Goal: Task Accomplishment & Management: Manage account settings

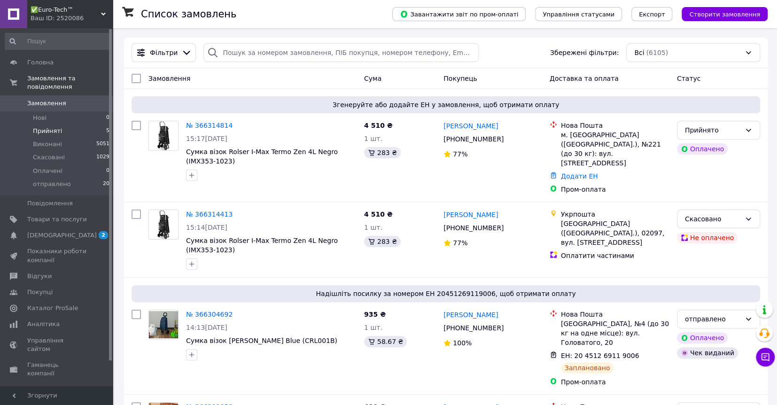
click at [60, 125] on li "Прийняті 5" at bounding box center [57, 131] width 115 height 13
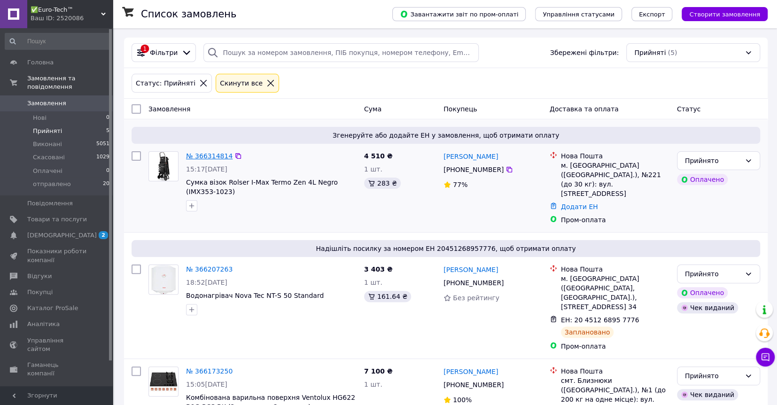
click at [211, 152] on link "№ 366314814" at bounding box center [209, 156] width 47 height 8
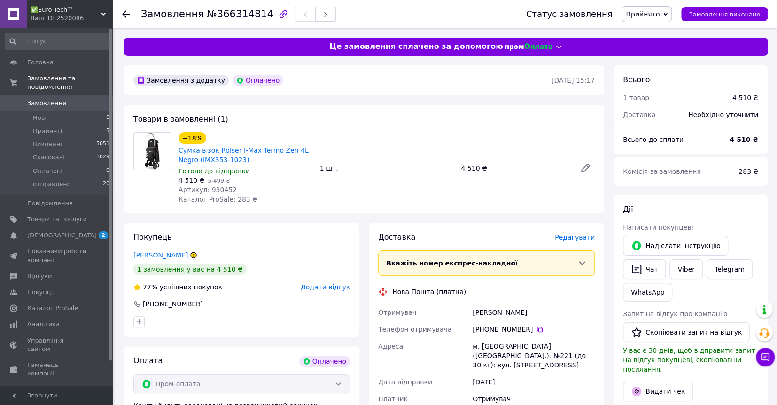
click at [203, 189] on span "Артикул: 930452" at bounding box center [208, 190] width 58 height 8
click at [206, 184] on div "4 510 ₴   5 499 ₴" at bounding box center [246, 180] width 134 height 9
click at [206, 185] on div "−18% Сумка візок Rolser I-Max Termo Zen 4L Negro (IMX353-1023) Готово до відпра…" at bounding box center [245, 168] width 141 height 75
click at [212, 188] on span "Артикул: 930452" at bounding box center [208, 190] width 58 height 8
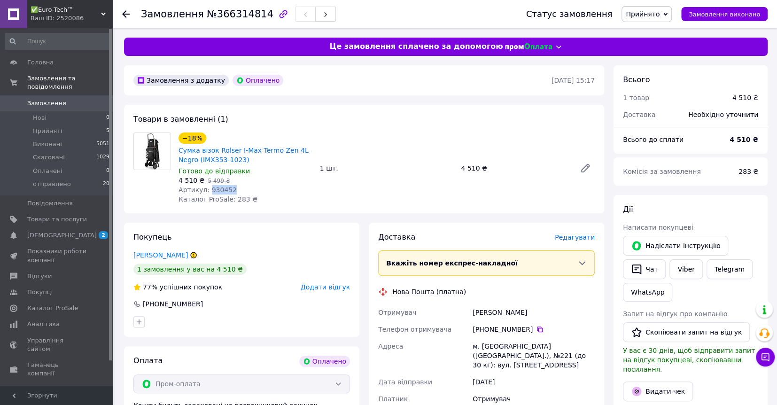
click at [212, 188] on span "Артикул: 930452" at bounding box center [208, 190] width 58 height 8
copy span "930452"
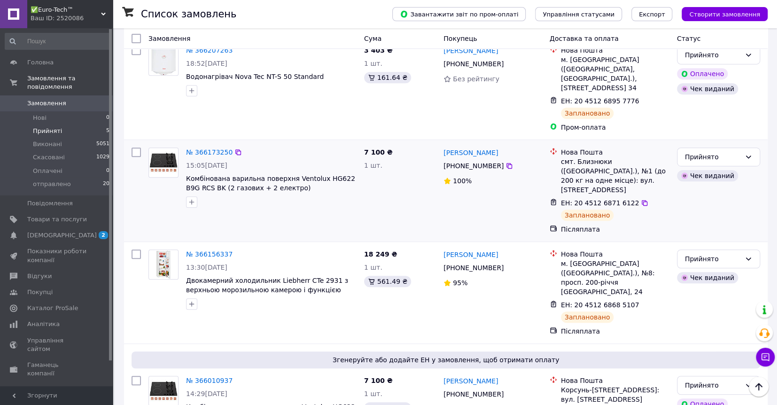
scroll to position [226, 0]
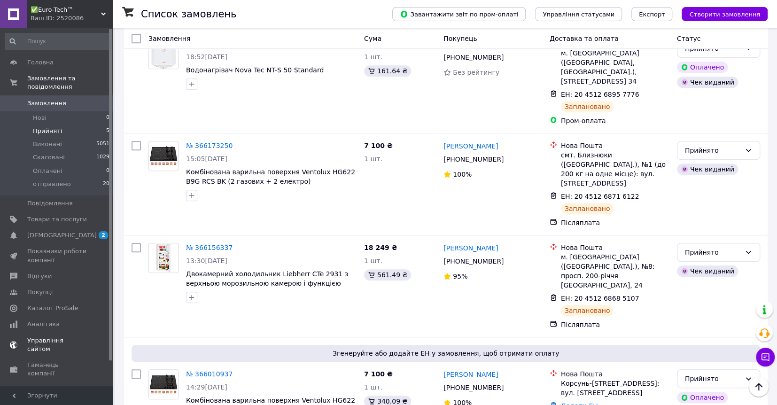
click at [58, 231] on span "[DEMOGRAPHIC_DATA]" at bounding box center [62, 235] width 70 height 8
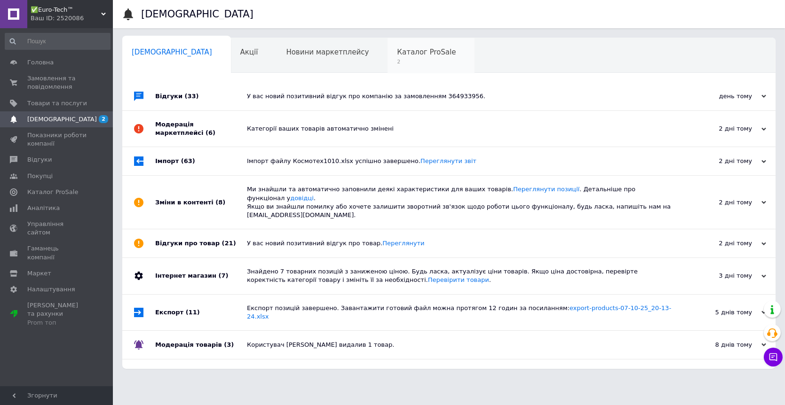
click at [397, 60] on span "2" at bounding box center [426, 61] width 59 height 7
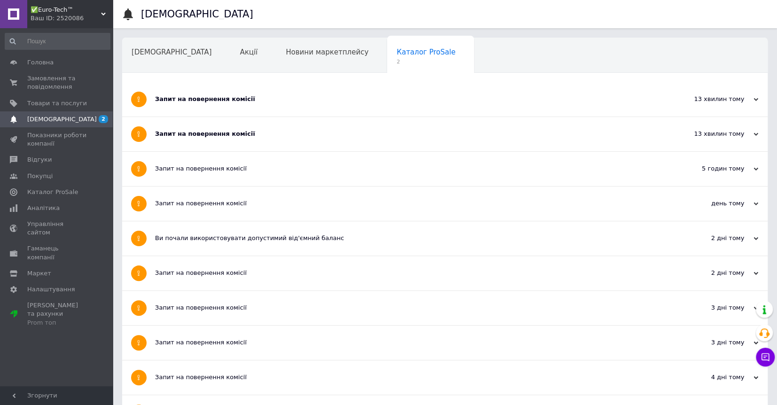
click at [295, 141] on div "Запит на повернення комісії" at bounding box center [410, 134] width 510 height 34
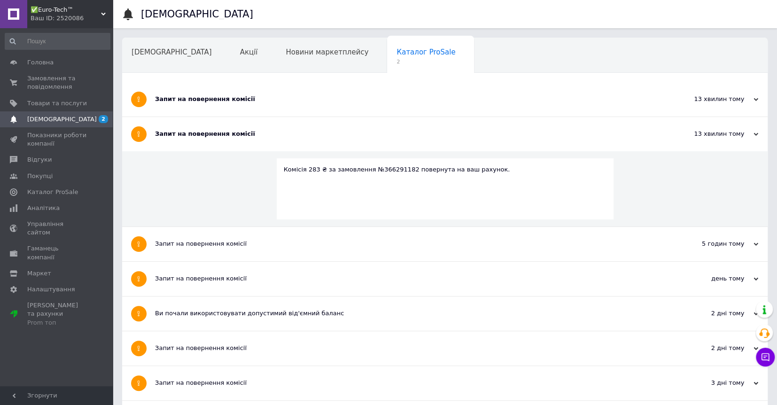
click at [368, 102] on div "Запит на повернення комісії" at bounding box center [410, 99] width 510 height 8
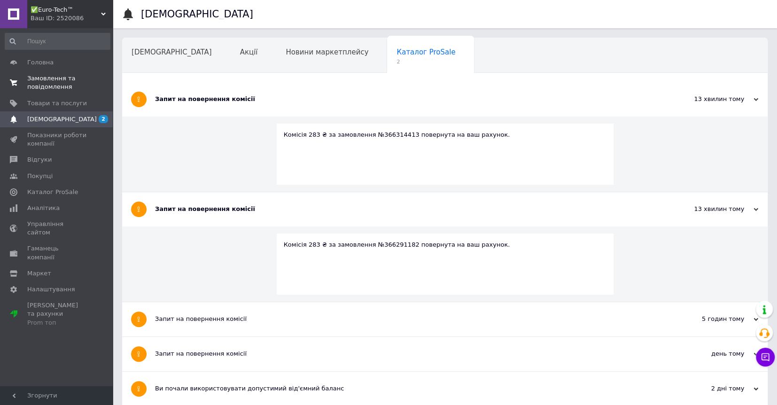
click at [52, 77] on span "Замовлення та повідомлення" at bounding box center [57, 82] width 60 height 17
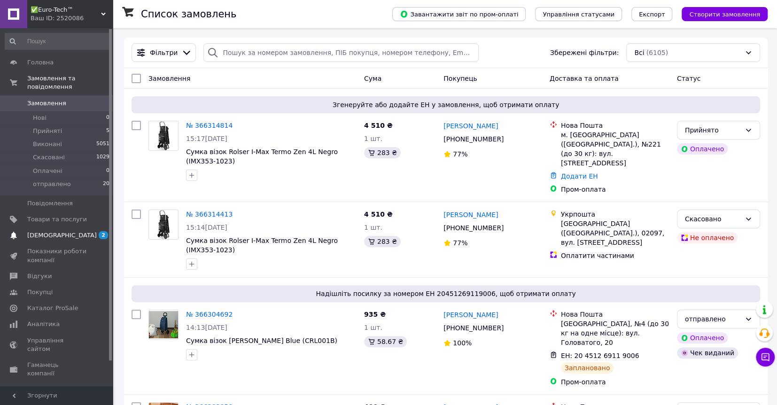
click at [51, 231] on span "[DEMOGRAPHIC_DATA]" at bounding box center [62, 235] width 70 height 8
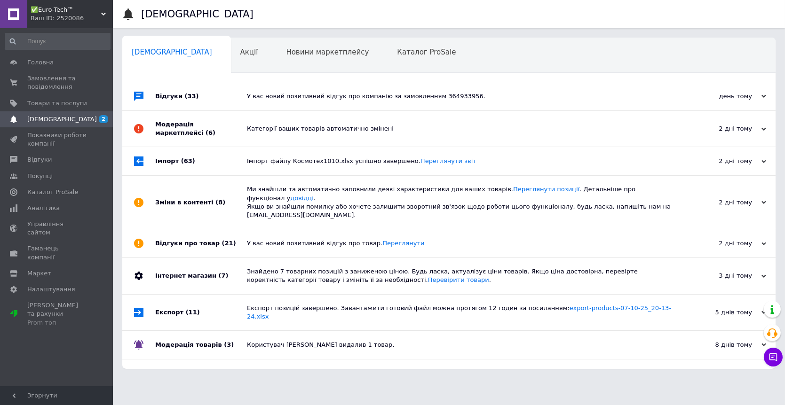
click at [479, 116] on div "Категорії ваших товарів автоматично змінені" at bounding box center [459, 129] width 425 height 36
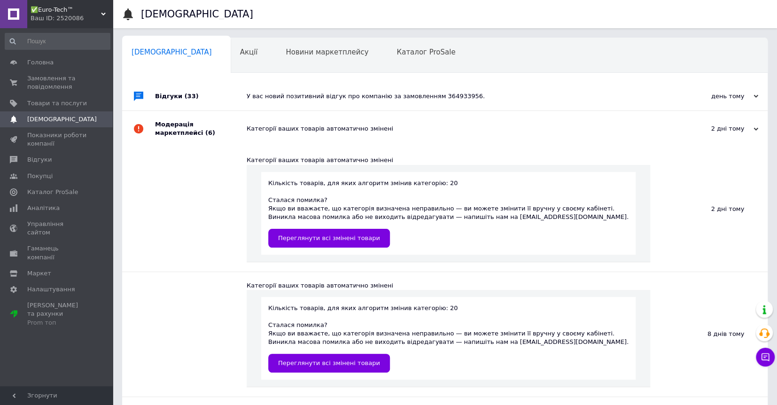
click at [472, 120] on div "Категорії ваших товарів автоматично змінені" at bounding box center [456, 129] width 418 height 36
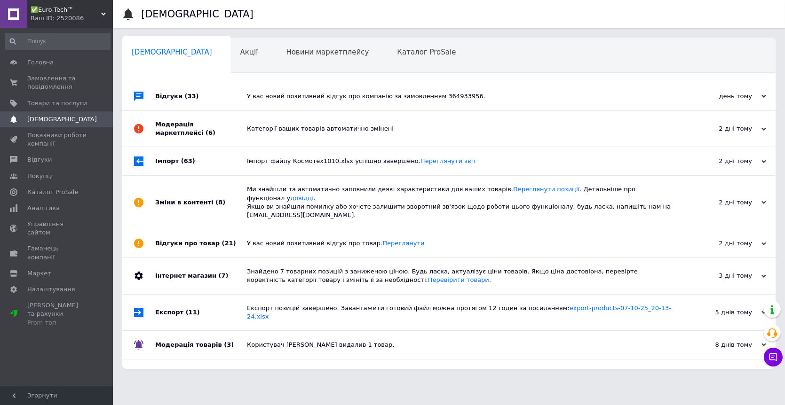
click at [502, 83] on div "У вас новий позитивний відгук про компанію за замовленням 364933956." at bounding box center [459, 96] width 425 height 28
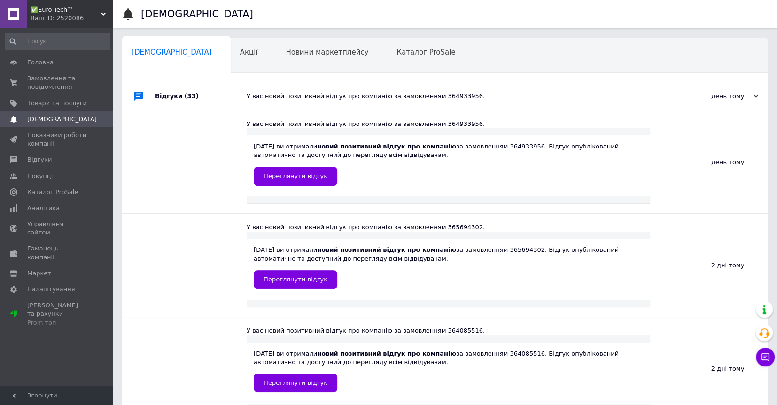
click at [502, 87] on div "У вас новий позитивний відгук про компанію за замовленням 364933956." at bounding box center [456, 96] width 418 height 28
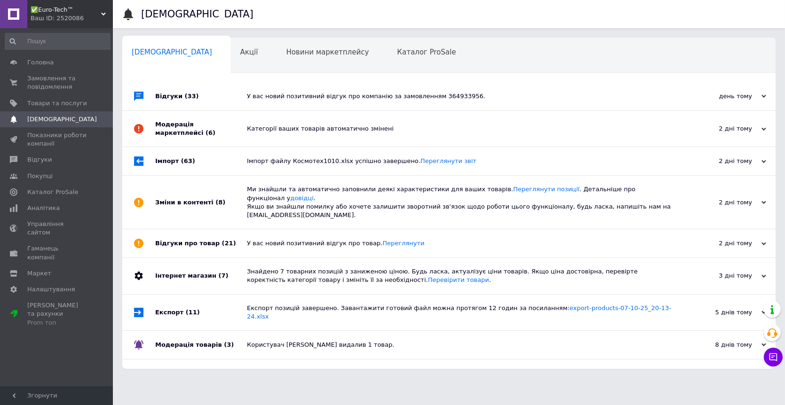
click at [498, 94] on div "У вас новий позитивний відгук про компанію за замовленням 364933956." at bounding box center [459, 96] width 425 height 8
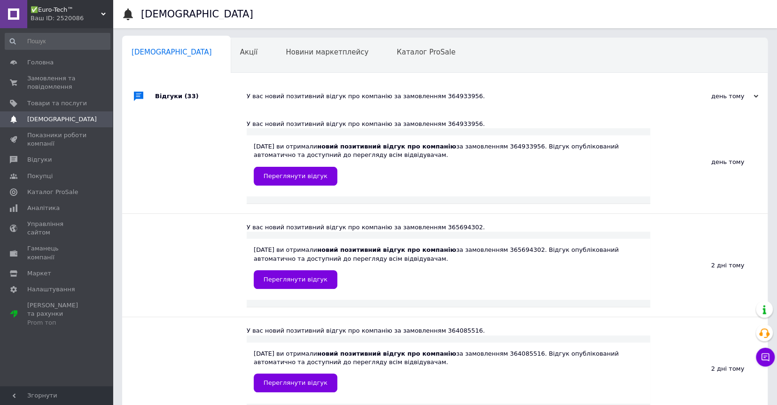
click at [498, 94] on div "У вас новий позитивний відгук про компанію за замовленням 364933956." at bounding box center [456, 96] width 418 height 8
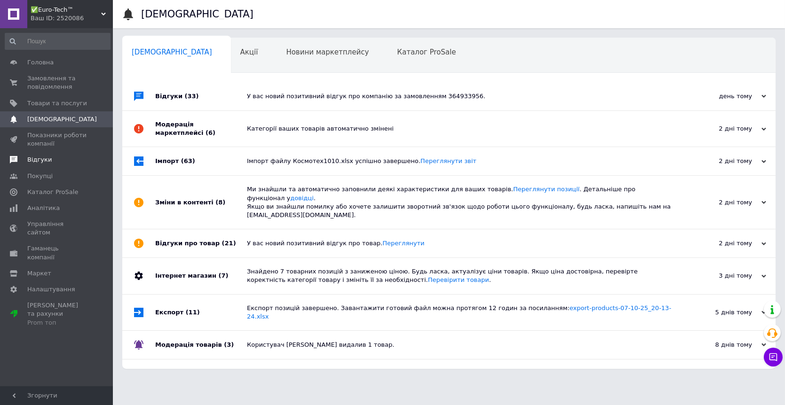
click at [44, 162] on span "Відгуки" at bounding box center [39, 160] width 24 height 8
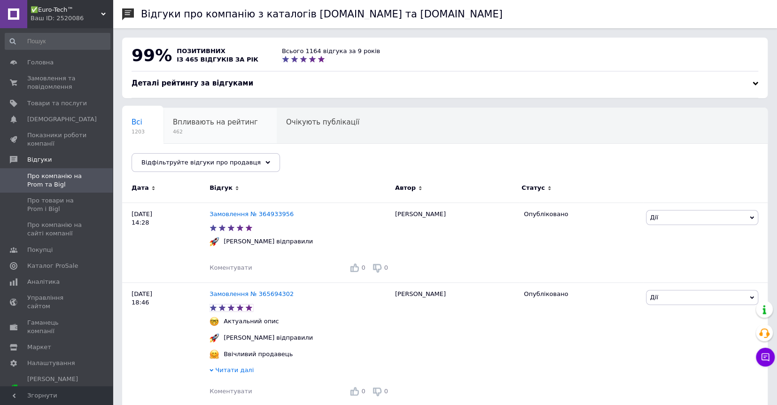
click at [200, 115] on div "Впливають на рейтинг 462" at bounding box center [220, 126] width 113 height 36
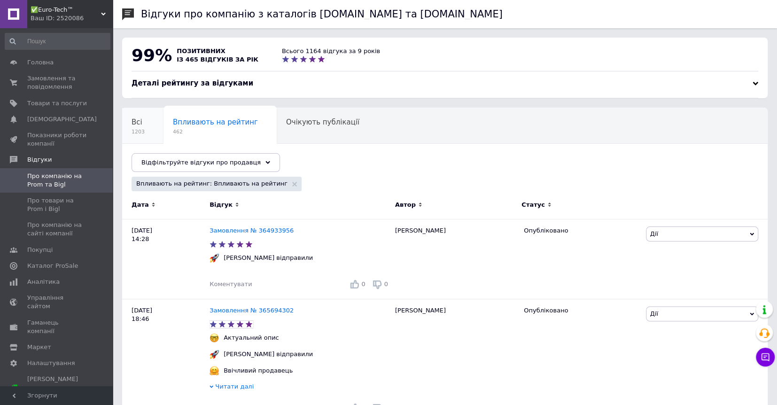
click at [144, 119] on div "Всі 1203" at bounding box center [142, 126] width 41 height 36
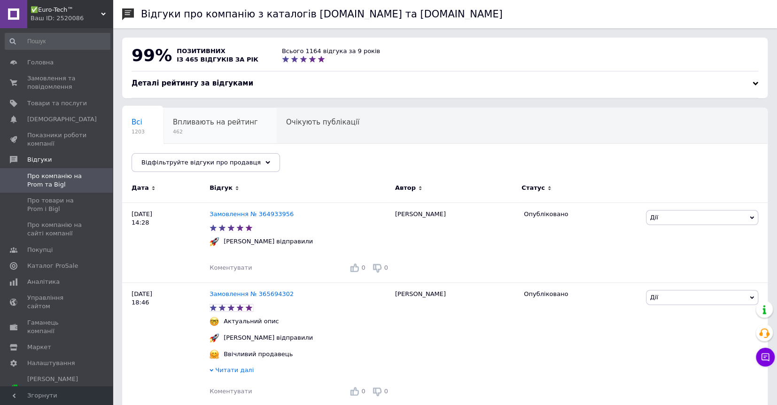
click at [231, 125] on span "Впливають на рейтинг" at bounding box center [215, 122] width 85 height 8
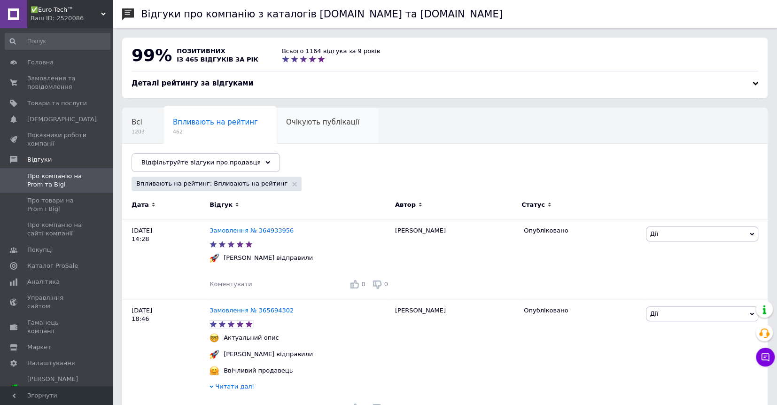
click at [311, 124] on span "Очікують публікації" at bounding box center [322, 122] width 73 height 8
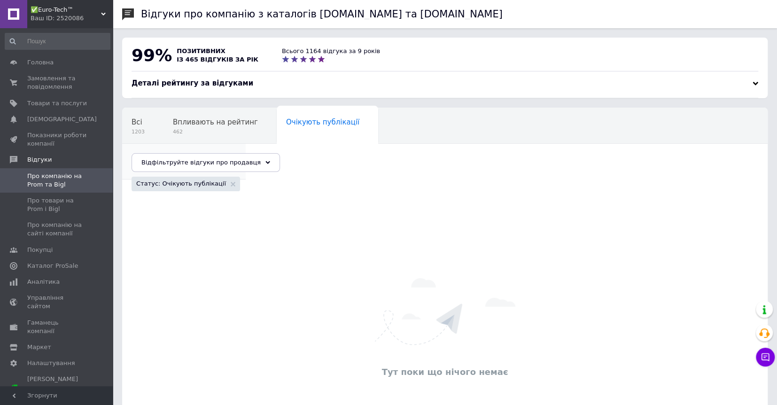
click at [246, 144] on div "Опубліковані без комен... 50" at bounding box center [184, 162] width 124 height 36
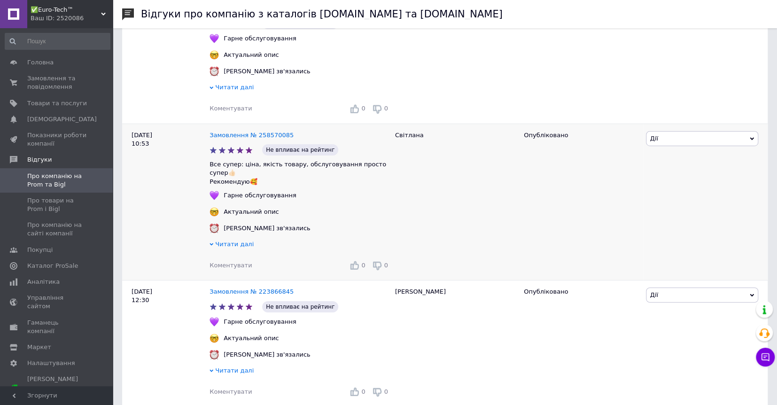
scroll to position [1880, 0]
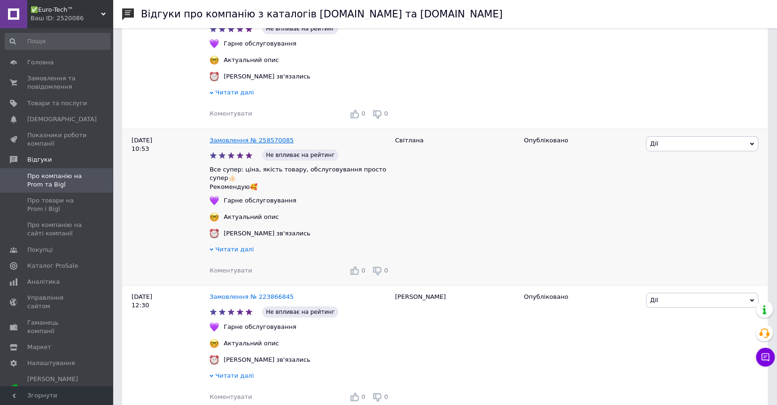
click at [245, 144] on link "Замовлення № 258570085" at bounding box center [252, 140] width 84 height 7
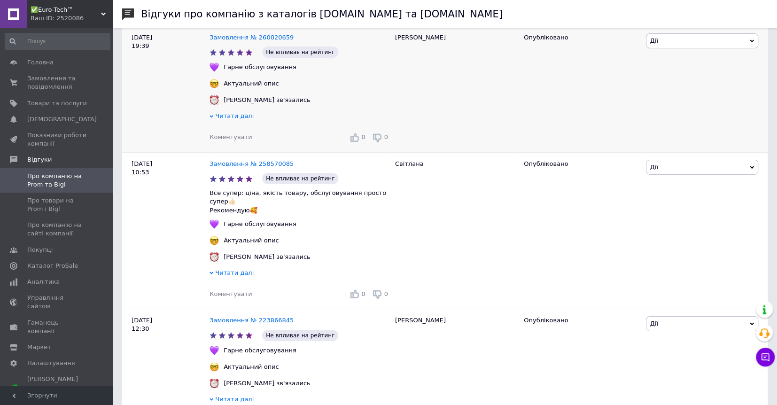
scroll to position [1739, 0]
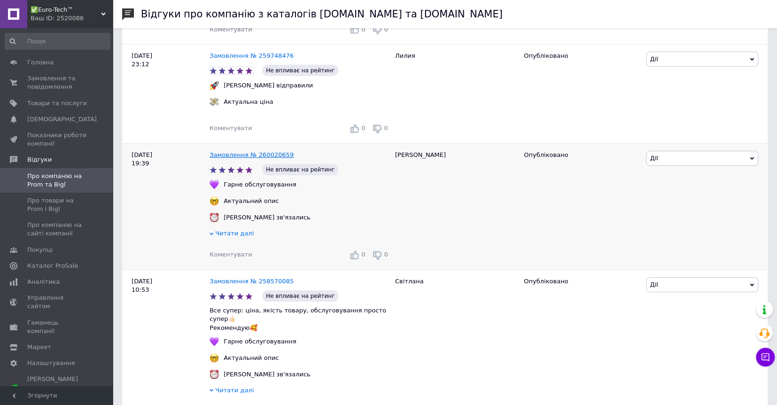
click at [254, 158] on link "Замовлення № 260020659" at bounding box center [252, 154] width 84 height 7
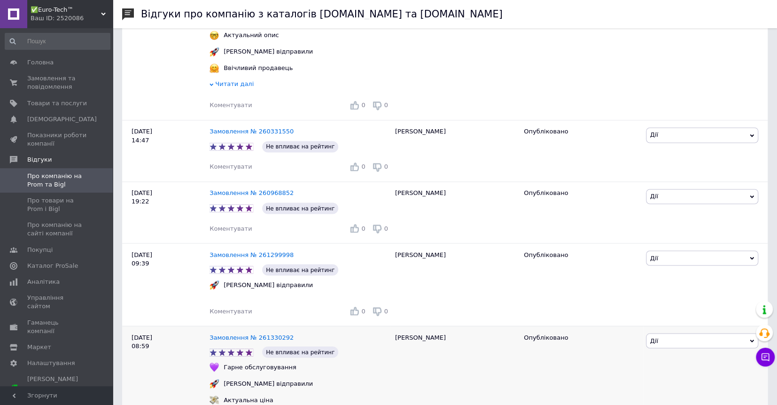
scroll to position [752, 0]
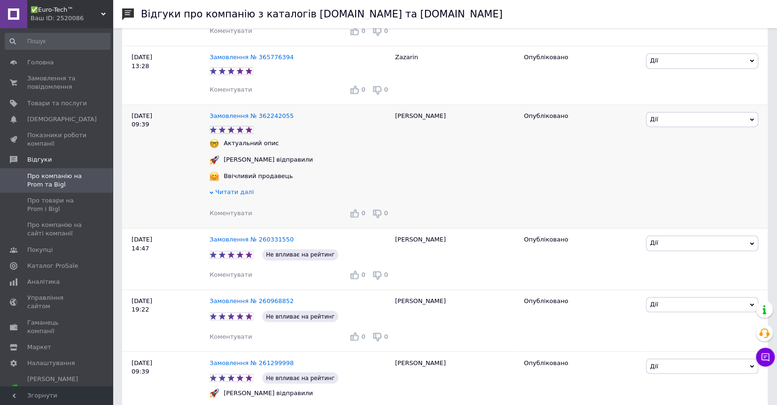
click at [239, 194] on span "Читати далі" at bounding box center [234, 191] width 39 height 7
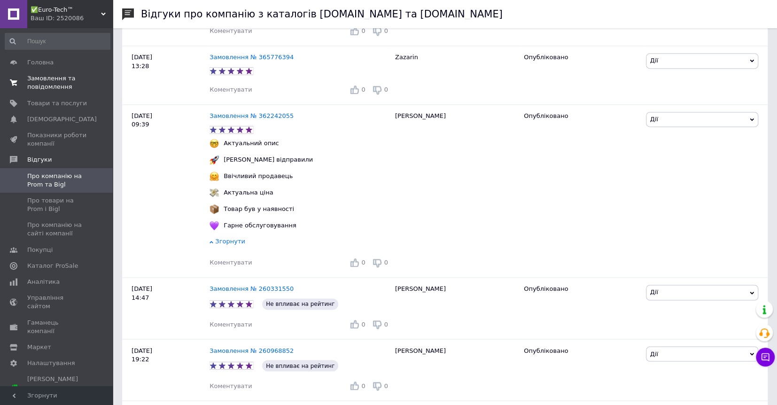
click at [46, 81] on span "Замовлення та повідомлення" at bounding box center [57, 82] width 60 height 17
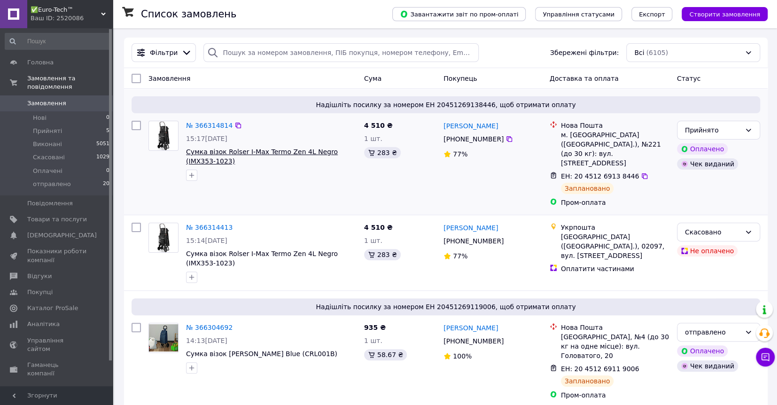
click at [217, 152] on span "Сумка візок Rolser I-Max Termo Zen 4L Negro (IMX353-1023)" at bounding box center [262, 156] width 152 height 17
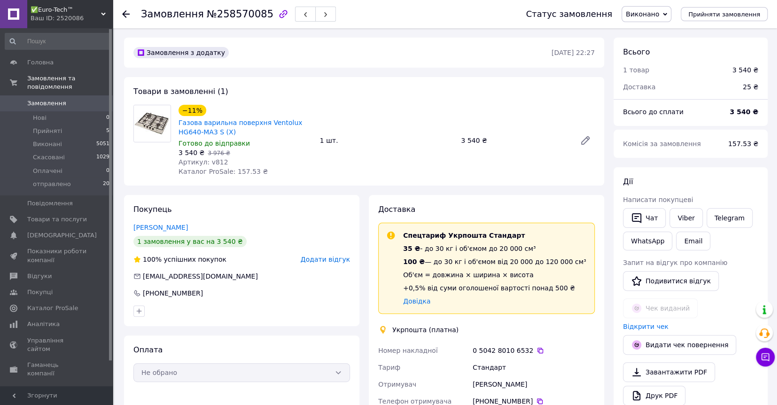
scroll to position [4, 0]
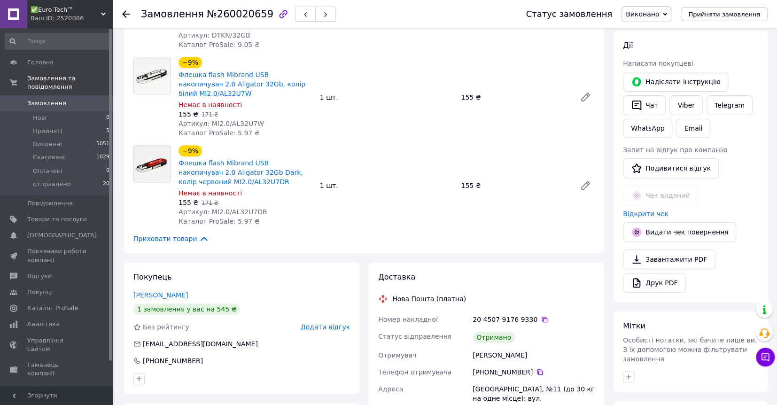
scroll to position [188, 0]
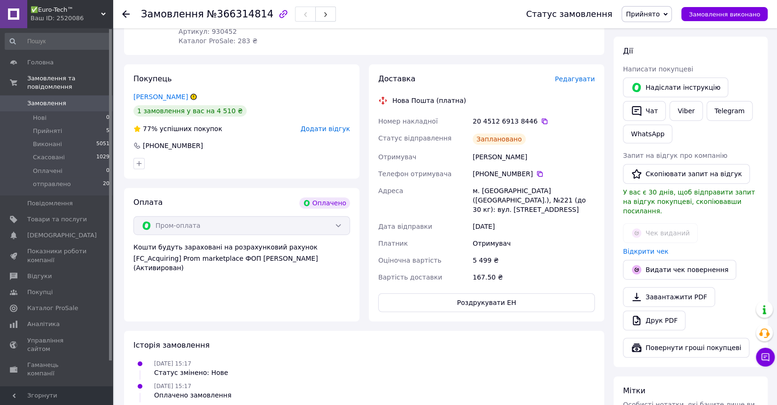
scroll to position [188, 0]
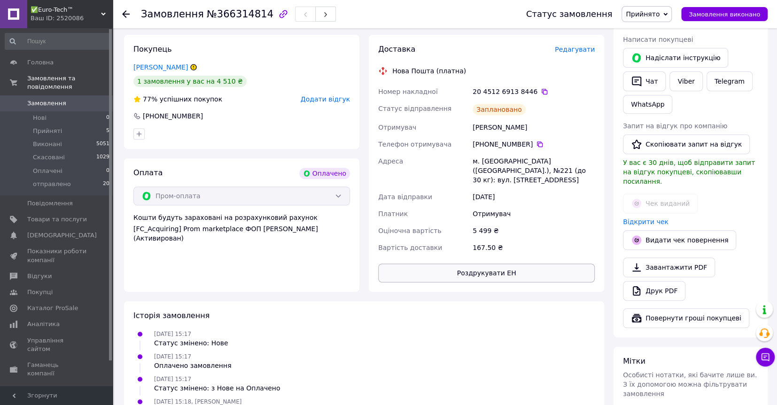
click at [501, 264] on button "Роздрукувати ЕН" at bounding box center [486, 273] width 217 height 19
click at [542, 92] on icon at bounding box center [545, 92] width 6 height 6
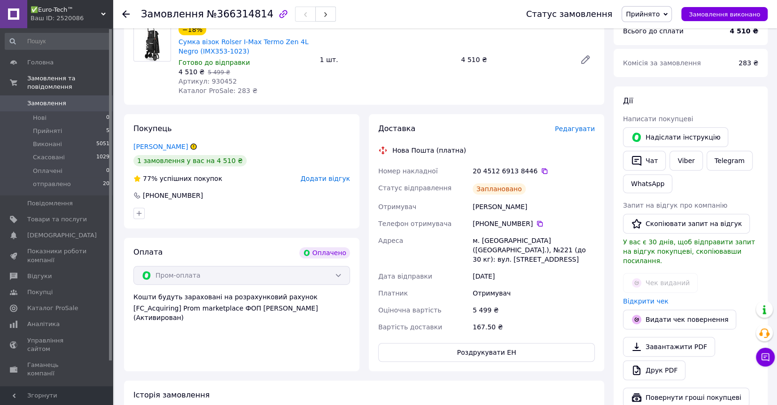
scroll to position [0, 0]
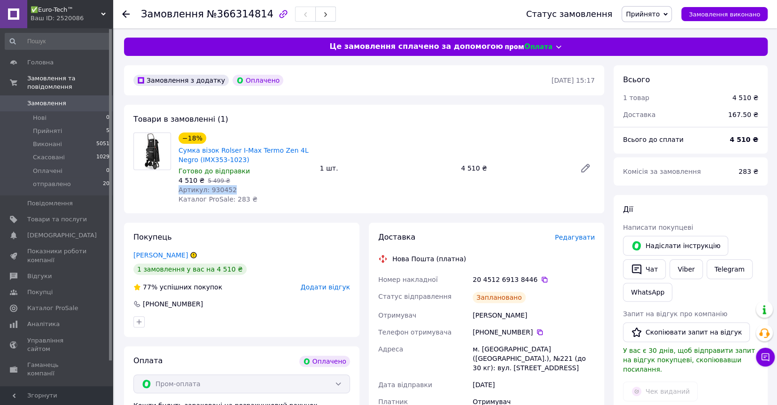
drag, startPoint x: 229, startPoint y: 188, endPoint x: 179, endPoint y: 193, distance: 50.9
click at [179, 193] on div "Артикул: 930452" at bounding box center [246, 189] width 134 height 9
copy span "Артикул: 930452"
click at [659, 17] on span "Прийнято" at bounding box center [643, 14] width 34 height 8
click at [653, 71] on li "отправлено" at bounding box center [646, 75] width 49 height 14
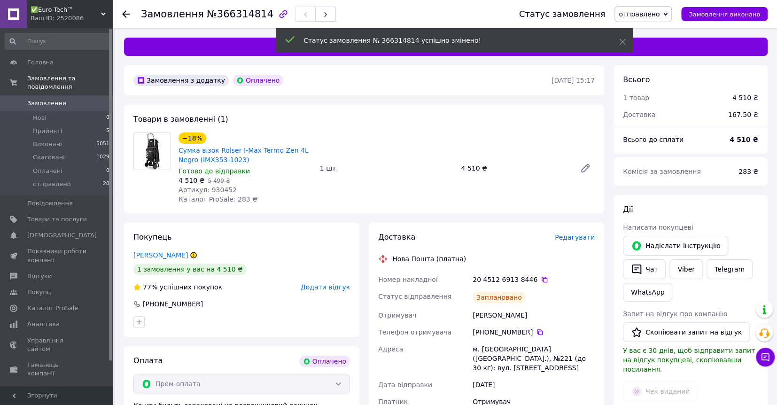
click at [43, 99] on span "Замовлення" at bounding box center [46, 103] width 39 height 8
